Goal: Task Accomplishment & Management: Manage account settings

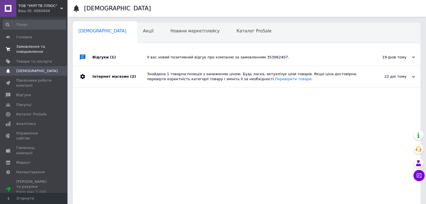
click at [25, 46] on span "Замовлення та повідомлення" at bounding box center [34, 49] width 36 height 10
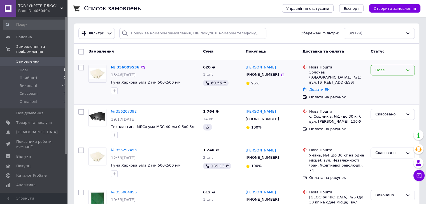
click at [410, 69] on div "Нове" at bounding box center [392, 70] width 44 height 11
click at [388, 80] on li "Прийнято" at bounding box center [393, 82] width 44 height 10
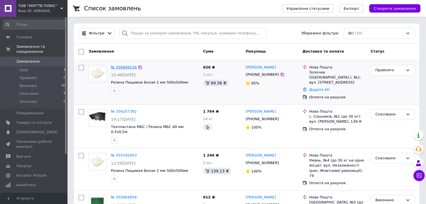
click at [121, 68] on link "№ 356899536" at bounding box center [124, 67] width 26 height 4
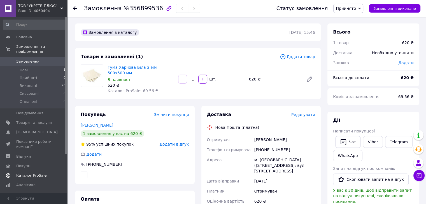
click at [25, 173] on span "Каталог ProSale" at bounding box center [31, 175] width 30 height 5
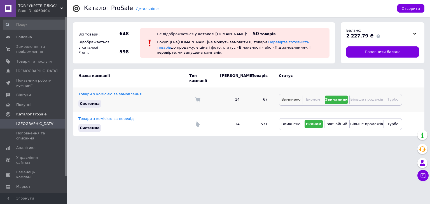
click at [296, 97] on span "Вимкнено" at bounding box center [290, 99] width 19 height 4
click at [28, 52] on span "Замовлення та повідомлення" at bounding box center [34, 49] width 36 height 10
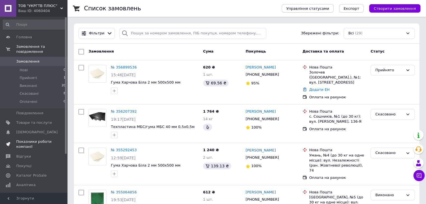
click at [20, 139] on span "Показники роботи компанії" at bounding box center [34, 144] width 36 height 10
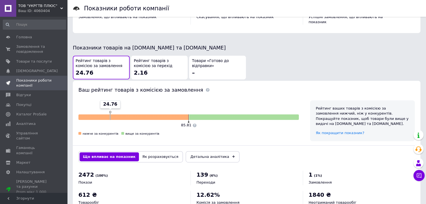
scroll to position [291, 0]
